Goal: Navigation & Orientation: Find specific page/section

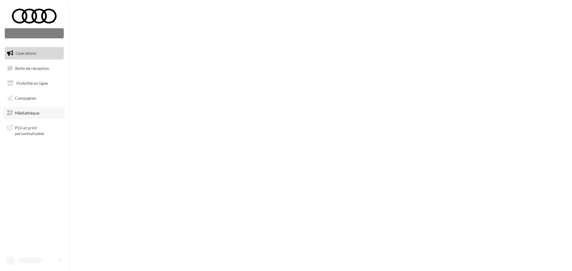
click at [44, 116] on link "Médiathèque" at bounding box center [34, 113] width 61 height 13
click at [38, 114] on span "Médiathèque" at bounding box center [27, 112] width 24 height 5
click at [33, 95] on link "Campagnes" at bounding box center [34, 98] width 61 height 13
click at [32, 62] on link "Boîte de réception" at bounding box center [34, 68] width 61 height 13
click at [32, 55] on span "Opérations" at bounding box center [25, 53] width 21 height 5
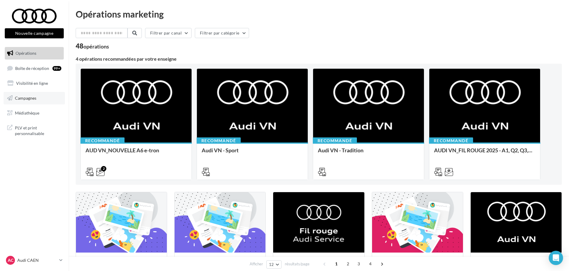
click at [29, 96] on span "Campagnes" at bounding box center [25, 98] width 21 height 5
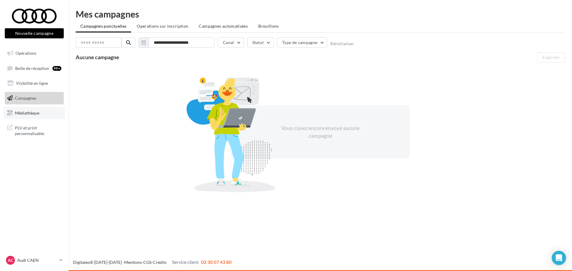
click at [28, 112] on span "Médiathèque" at bounding box center [27, 112] width 24 height 5
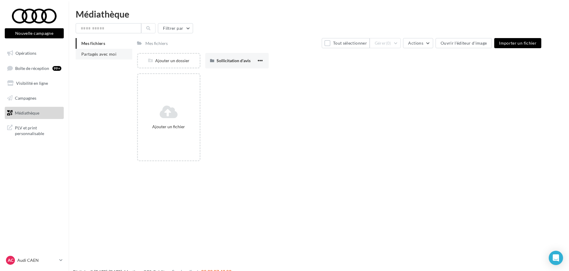
click at [114, 54] on span "Partagés avec moi" at bounding box center [98, 54] width 35 height 5
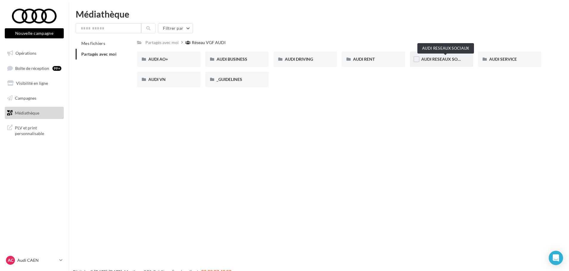
click at [442, 60] on span "AUDI RESEAUX SOCIAUX" at bounding box center [445, 59] width 49 height 5
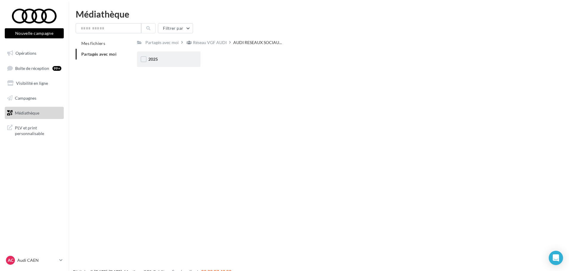
click at [168, 57] on div "2025" at bounding box center [168, 59] width 41 height 6
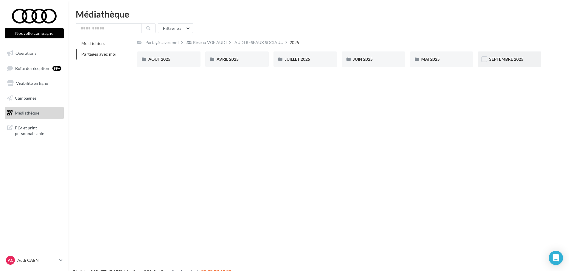
click at [517, 53] on div "SEPTEMBRE 2025" at bounding box center [509, 59] width 63 height 15
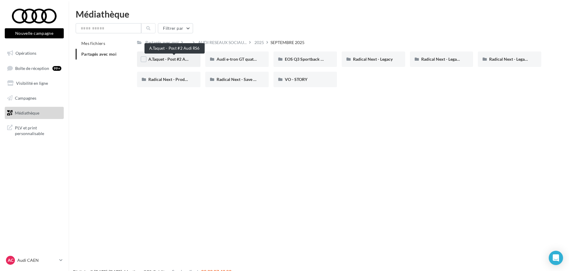
click at [183, 60] on span "A.Taquet - Post #2 Audi RS6" at bounding box center [173, 59] width 51 height 5
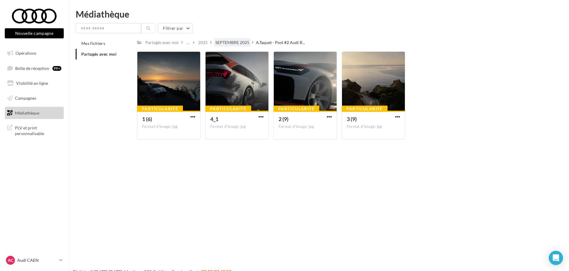
click at [246, 43] on div "SEPTEMBRE 2025" at bounding box center [232, 43] width 34 height 6
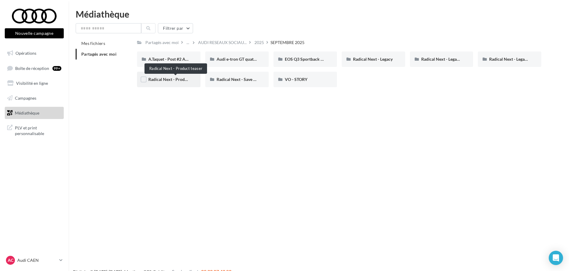
click at [185, 79] on span "Radical Next - Product teaser" at bounding box center [175, 79] width 54 height 5
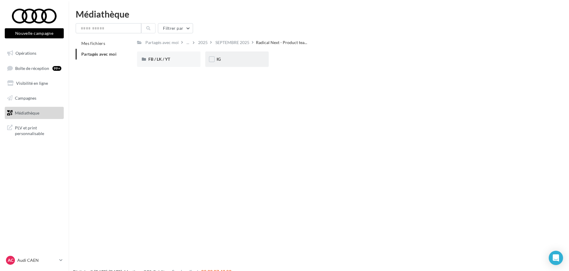
click at [221, 66] on div "IG" at bounding box center [236, 59] width 63 height 15
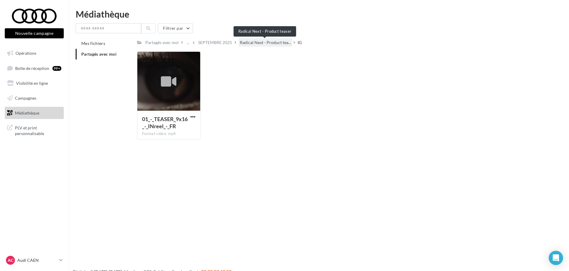
click at [287, 43] on span "Radical Next - Product tea..." at bounding box center [265, 43] width 51 height 6
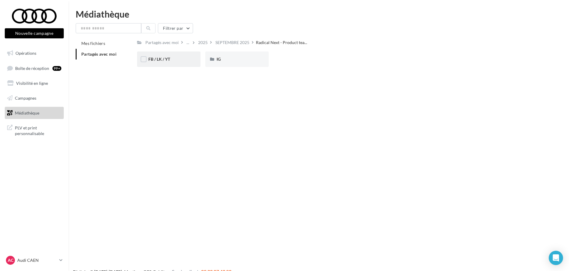
click at [178, 66] on div "FB / LK / YT" at bounding box center [168, 59] width 63 height 15
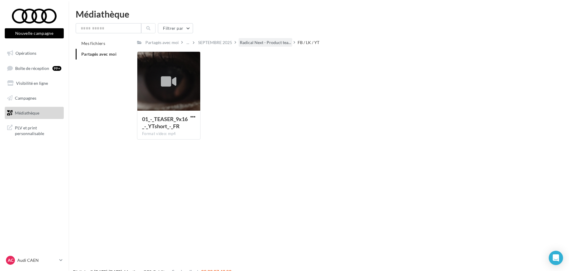
click at [273, 46] on div "Radical Next - Product tea..." at bounding box center [266, 42] width 54 height 9
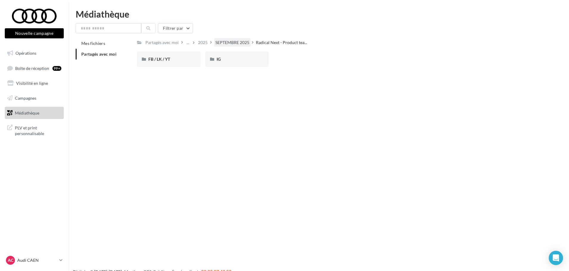
click at [225, 44] on div "SEPTEMBRE 2025" at bounding box center [232, 43] width 34 height 6
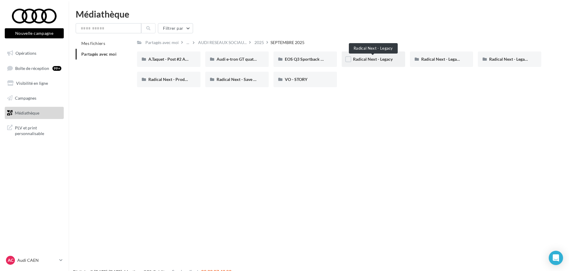
click at [368, 60] on span "Radical Next - Legacy" at bounding box center [373, 59] width 40 height 5
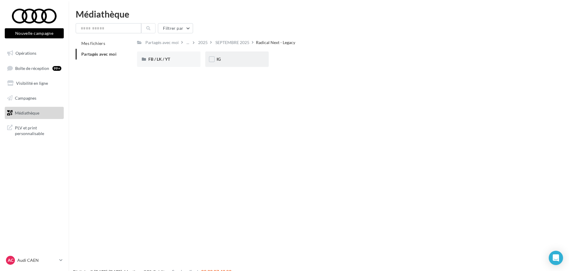
click at [241, 60] on div "IG" at bounding box center [236, 59] width 41 height 6
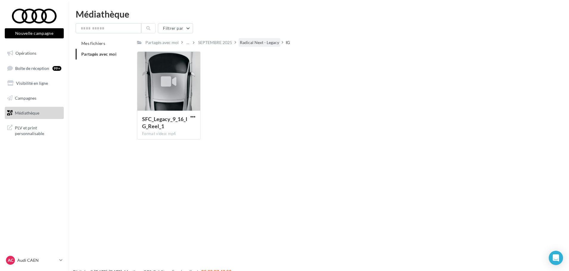
click at [253, 40] on div "Radical Next - Legacy" at bounding box center [259, 43] width 39 height 6
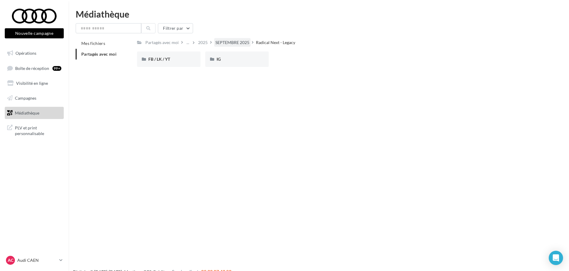
click at [247, 40] on div "SEPTEMBRE 2025" at bounding box center [232, 43] width 34 height 6
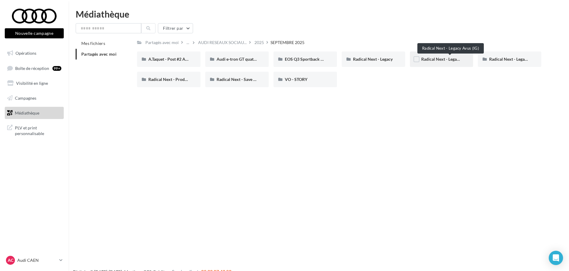
click at [437, 57] on span "Radical Next - Legacy Avus (IG)" at bounding box center [449, 59] width 57 height 5
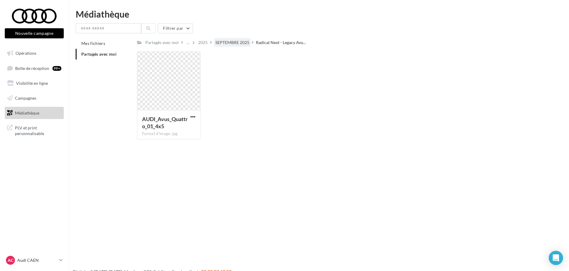
click at [240, 40] on div "SEPTEMBRE 2025" at bounding box center [232, 43] width 34 height 6
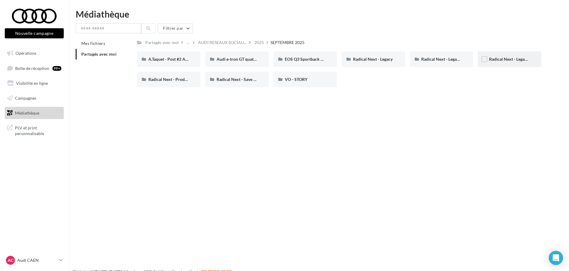
click at [511, 55] on div "Radical Next - Legacy TT" at bounding box center [509, 59] width 63 height 15
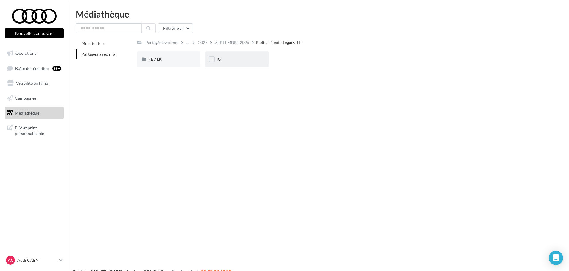
click at [237, 56] on div "IG" at bounding box center [236, 59] width 63 height 15
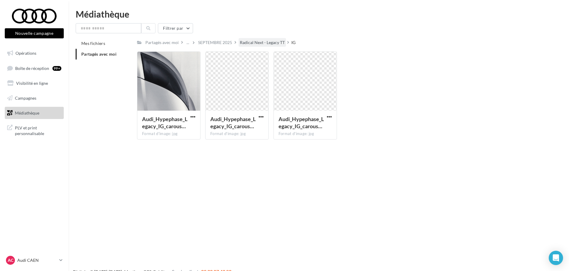
click at [257, 42] on div "Radical Next - Legacy TT" at bounding box center [262, 43] width 45 height 6
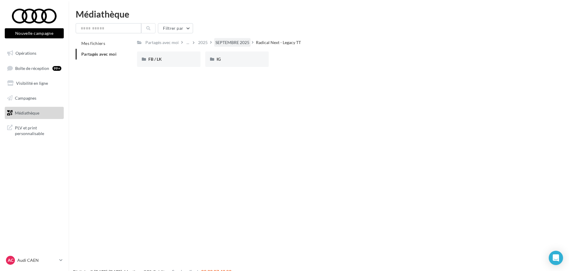
click at [239, 39] on div "SEPTEMBRE 2025" at bounding box center [232, 42] width 36 height 9
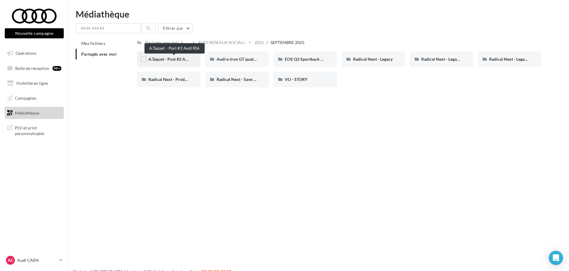
click at [183, 61] on span "A.Taquet - Post #2 Audi RS6" at bounding box center [173, 59] width 51 height 5
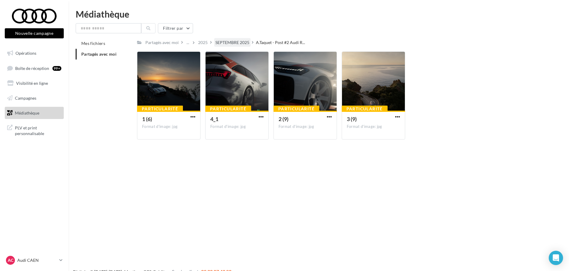
click at [243, 42] on div "SEPTEMBRE 2025" at bounding box center [232, 43] width 34 height 6
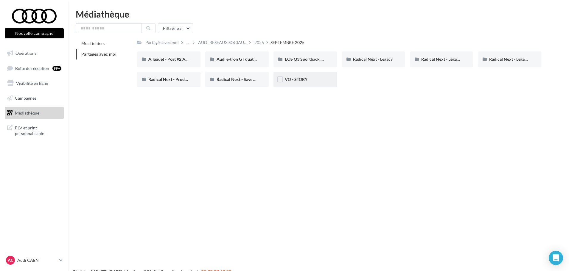
click at [334, 79] on div "VO - STORY" at bounding box center [304, 79] width 63 height 15
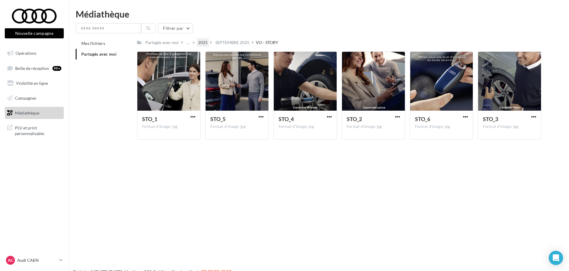
click at [200, 40] on div "2025" at bounding box center [203, 43] width 10 height 6
